Goal: Browse casually

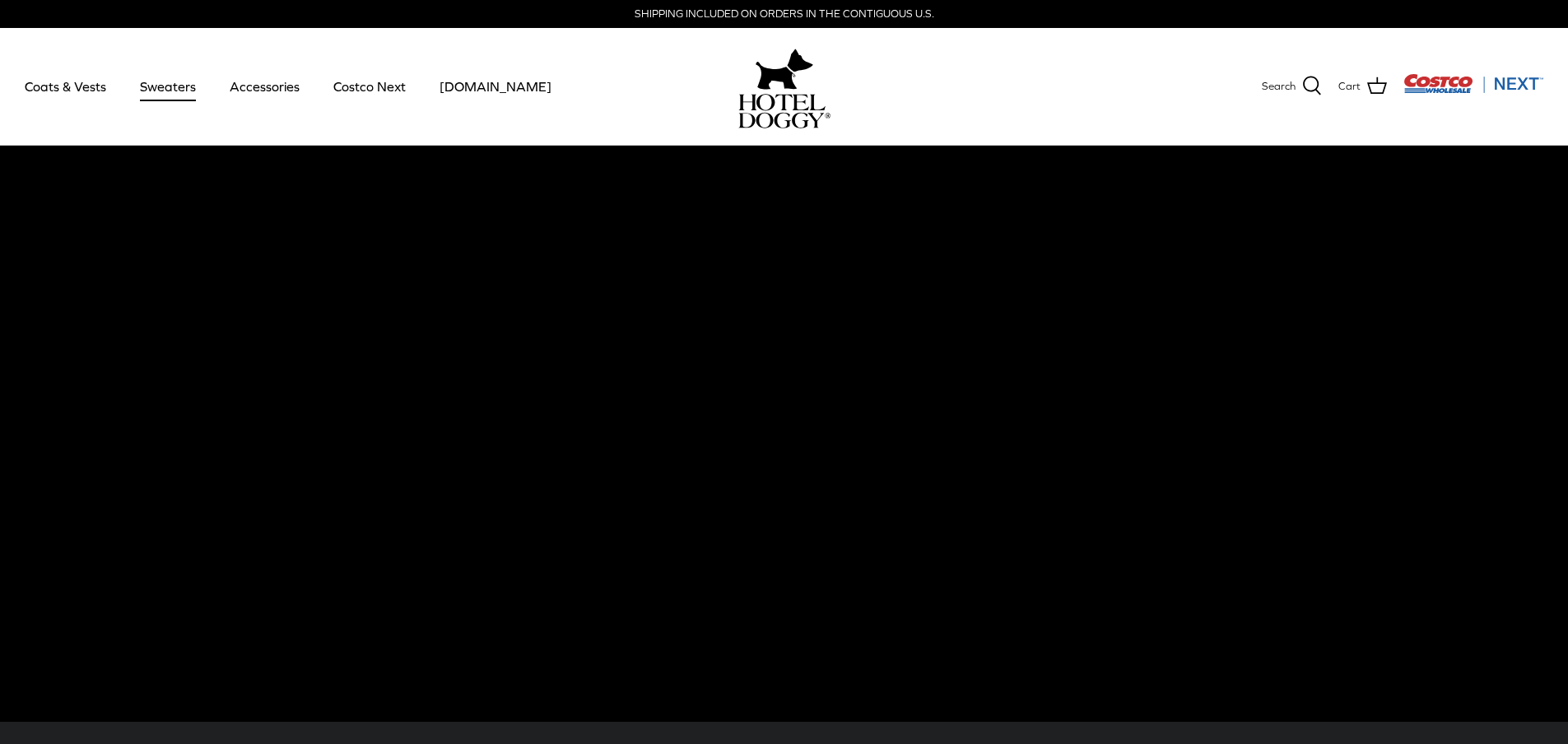
click at [186, 84] on link "Sweaters" at bounding box center [167, 86] width 86 height 56
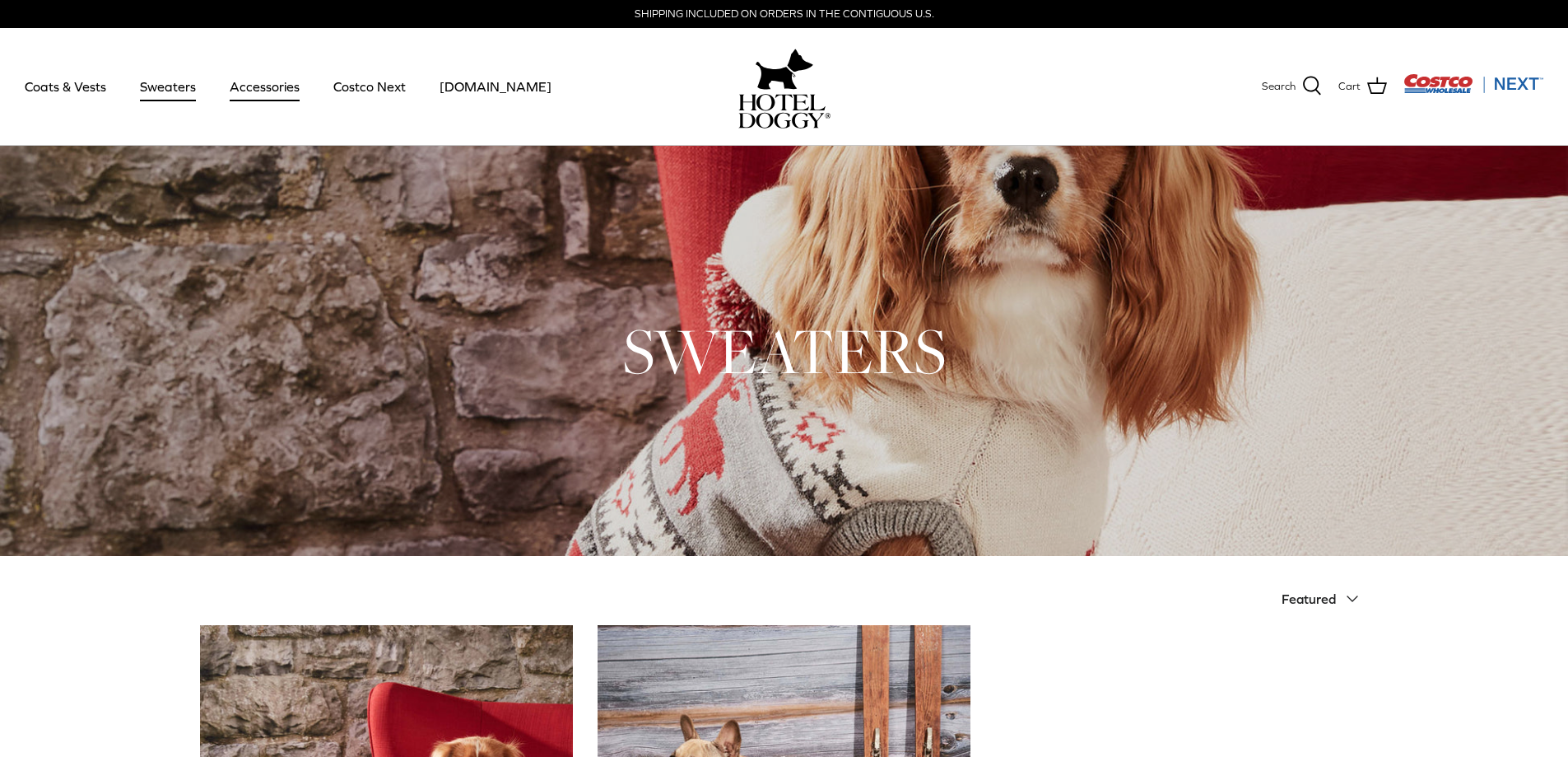
click at [240, 88] on link "Accessories" at bounding box center [264, 86] width 99 height 56
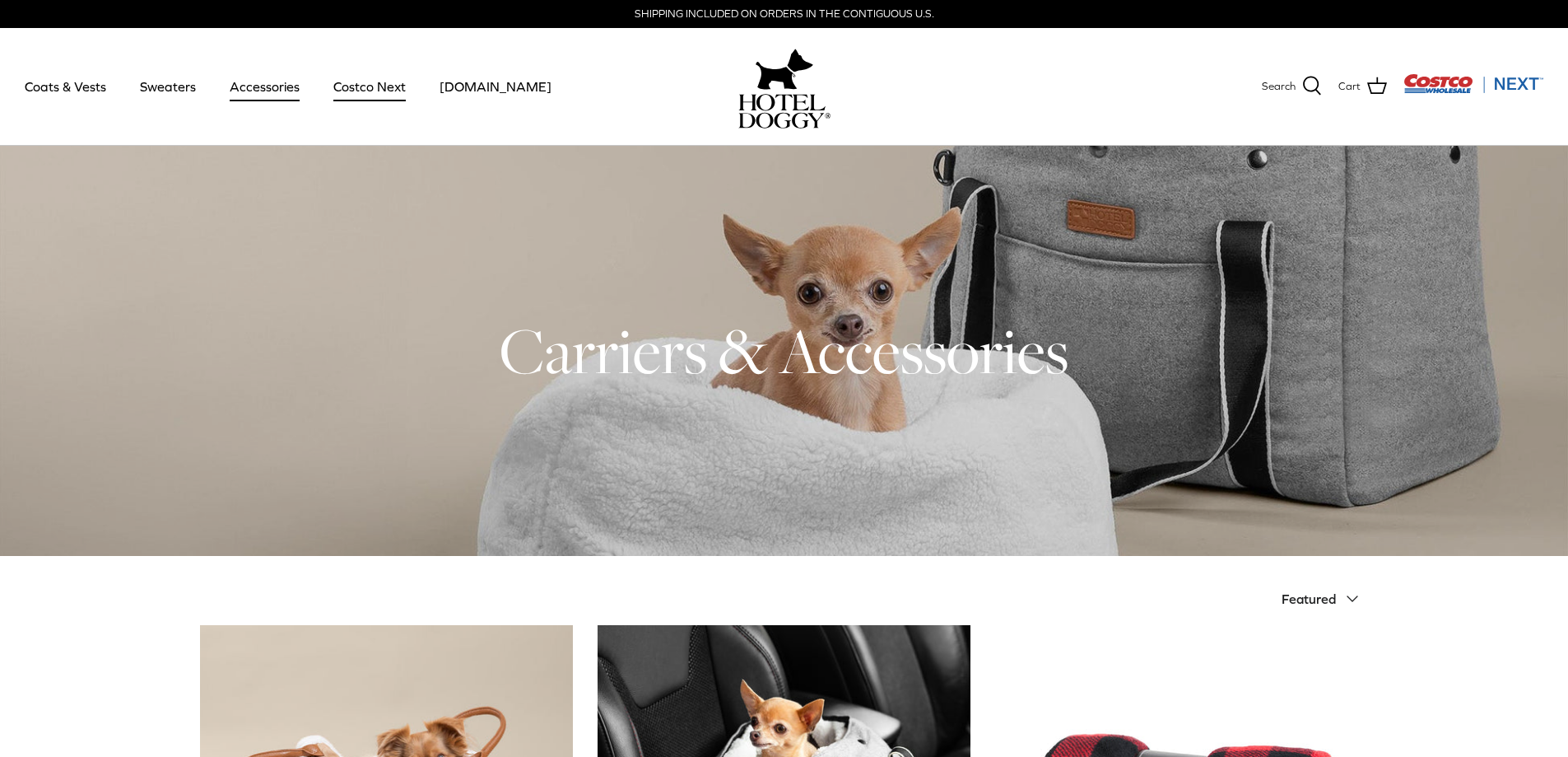
click at [352, 87] on link "Costco Next" at bounding box center [370, 86] width 102 height 56
